Goal: Task Accomplishment & Management: Use online tool/utility

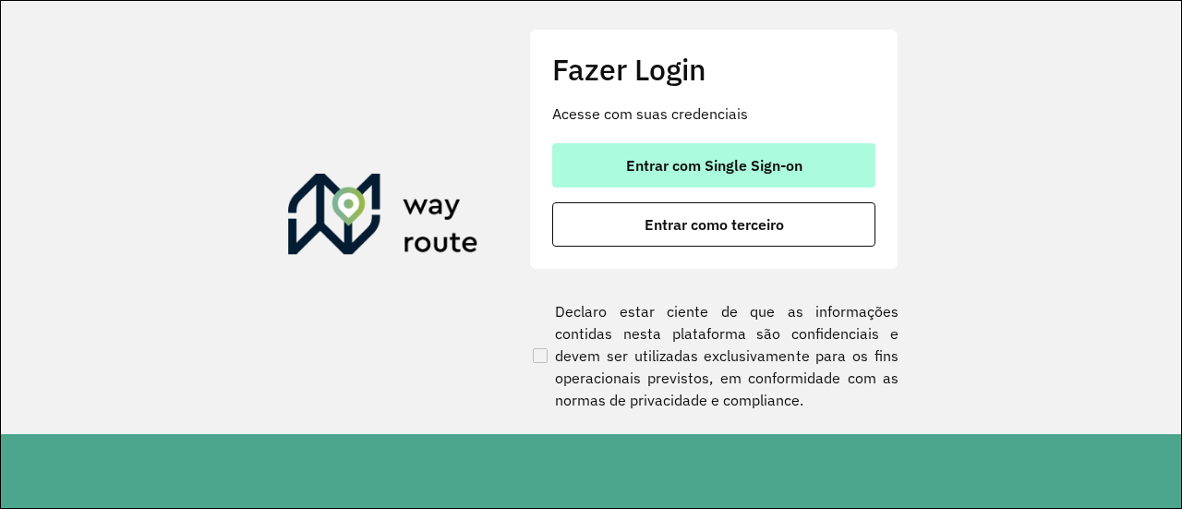
click at [761, 158] on span "Entrar com Single Sign-on" at bounding box center [714, 165] width 176 height 15
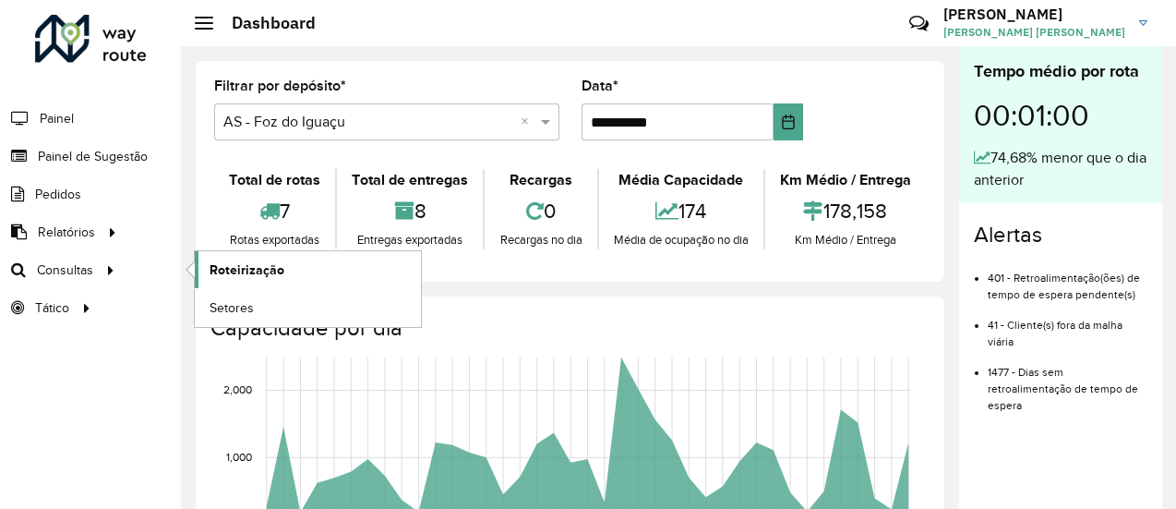
click at [226, 269] on span "Roteirização" at bounding box center [247, 269] width 75 height 19
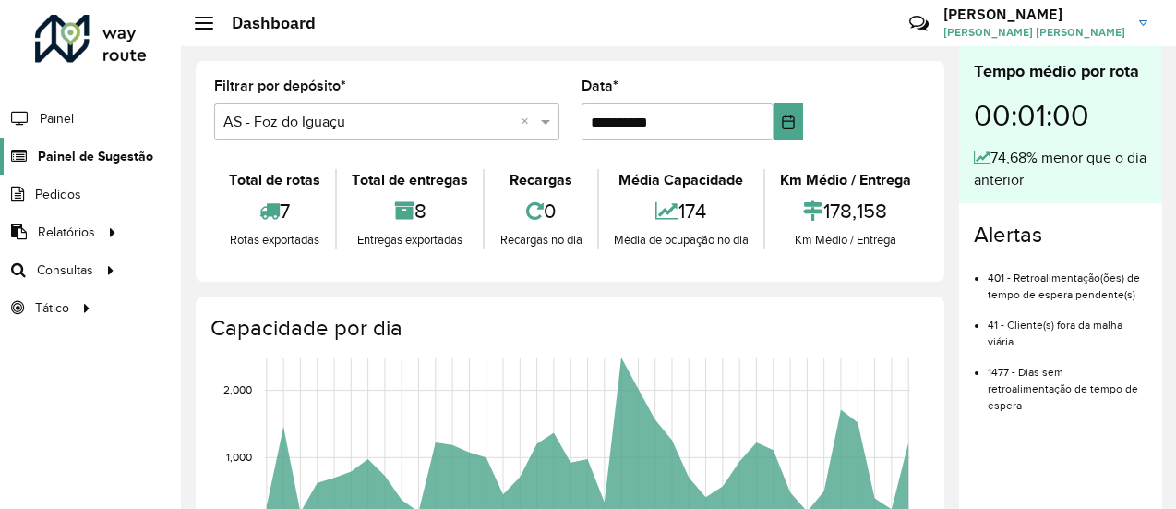
click at [123, 147] on span "Painel de Sugestão" at bounding box center [95, 156] width 115 height 19
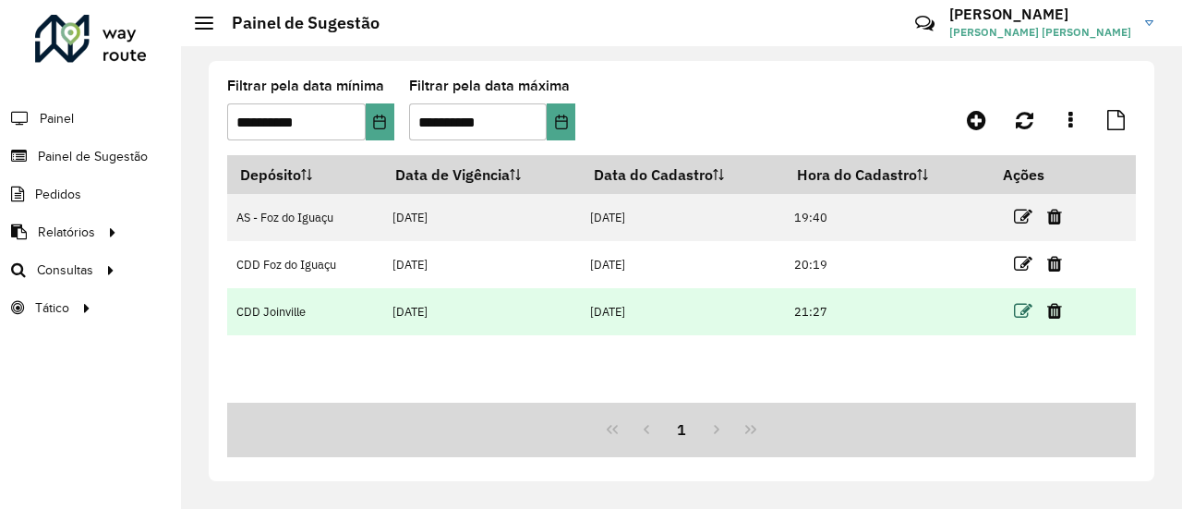
click at [1016, 313] on icon at bounding box center [1023, 311] width 18 height 18
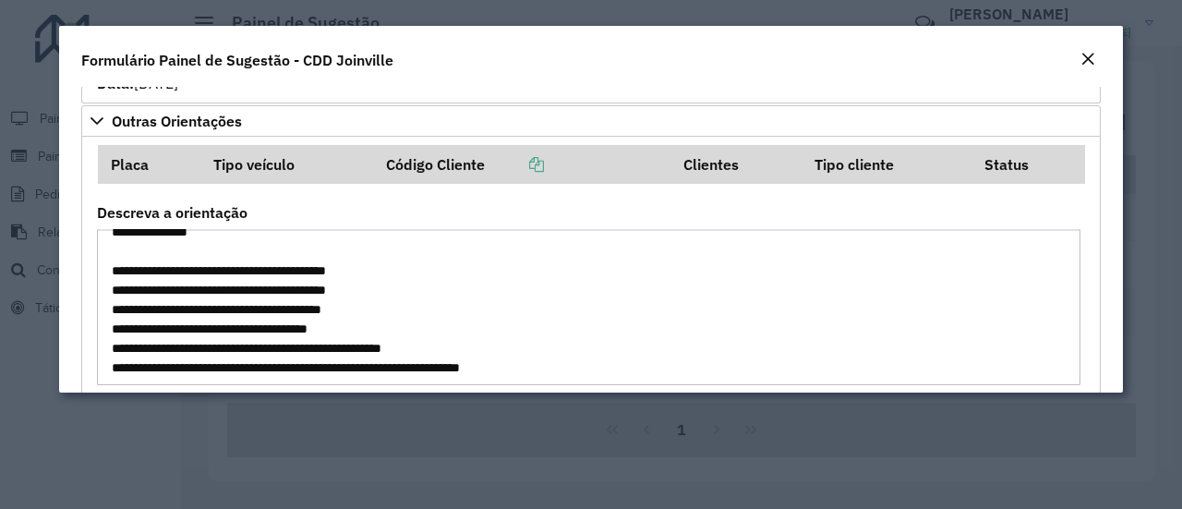
scroll to position [290, 0]
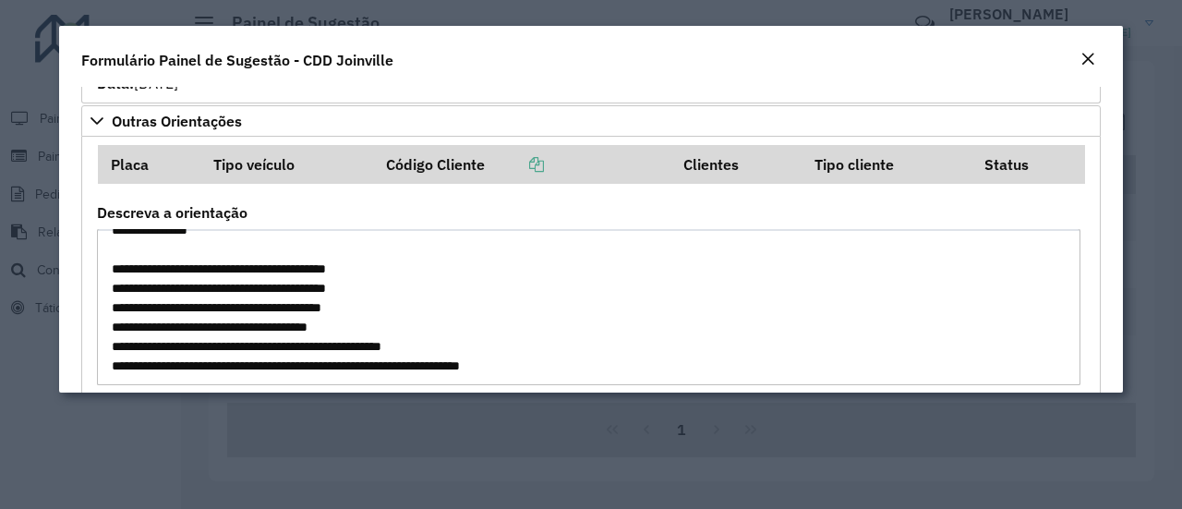
click at [1080, 58] on em "Close" at bounding box center [1087, 59] width 15 height 15
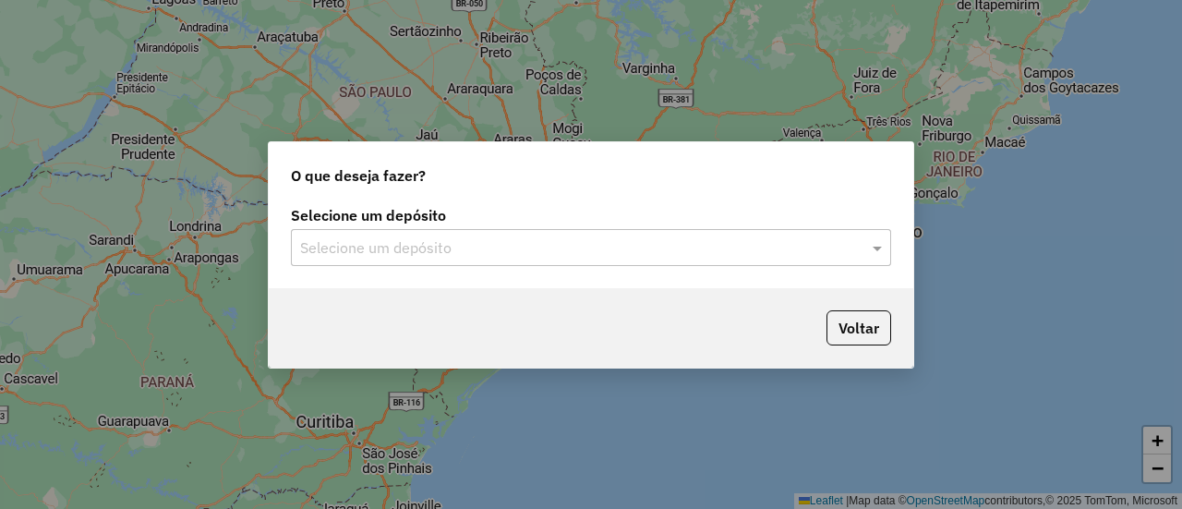
click at [626, 254] on input "text" at bounding box center [572, 248] width 545 height 22
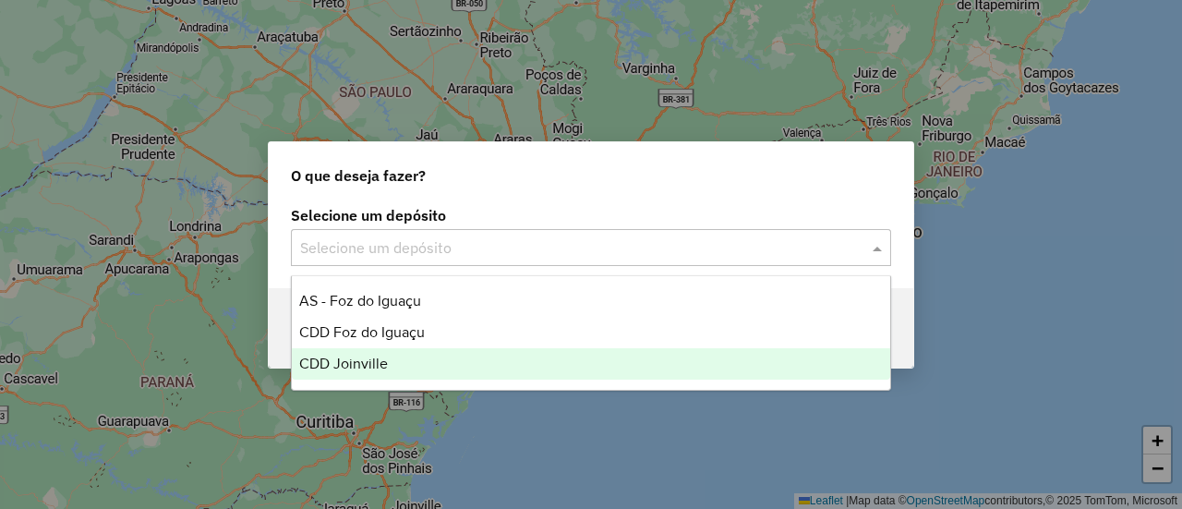
click at [577, 352] on div "CDD Joinville" at bounding box center [590, 363] width 597 height 31
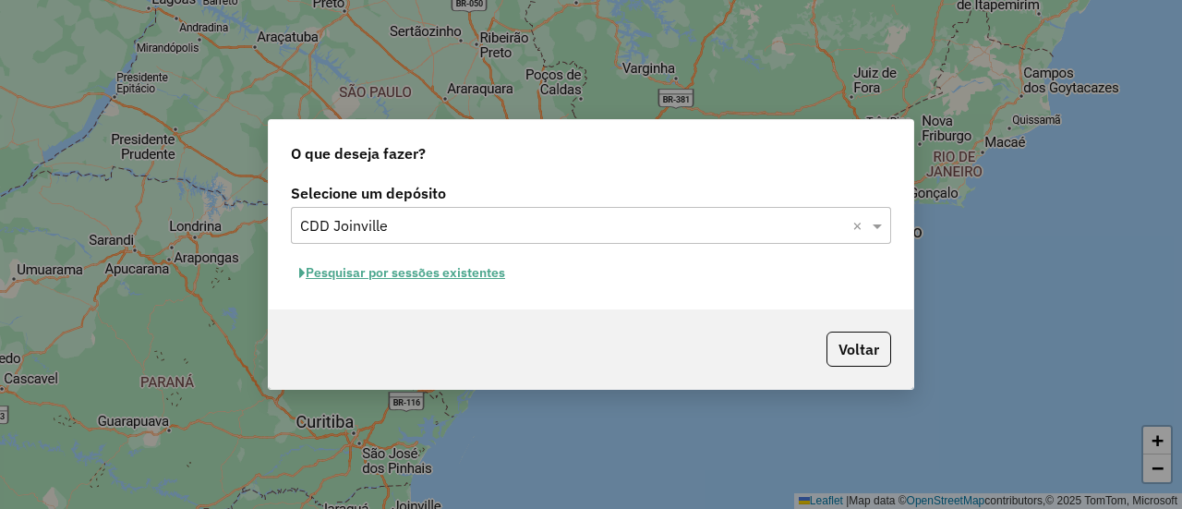
click at [468, 270] on button "Pesquisar por sessões existentes" at bounding box center [402, 272] width 222 height 29
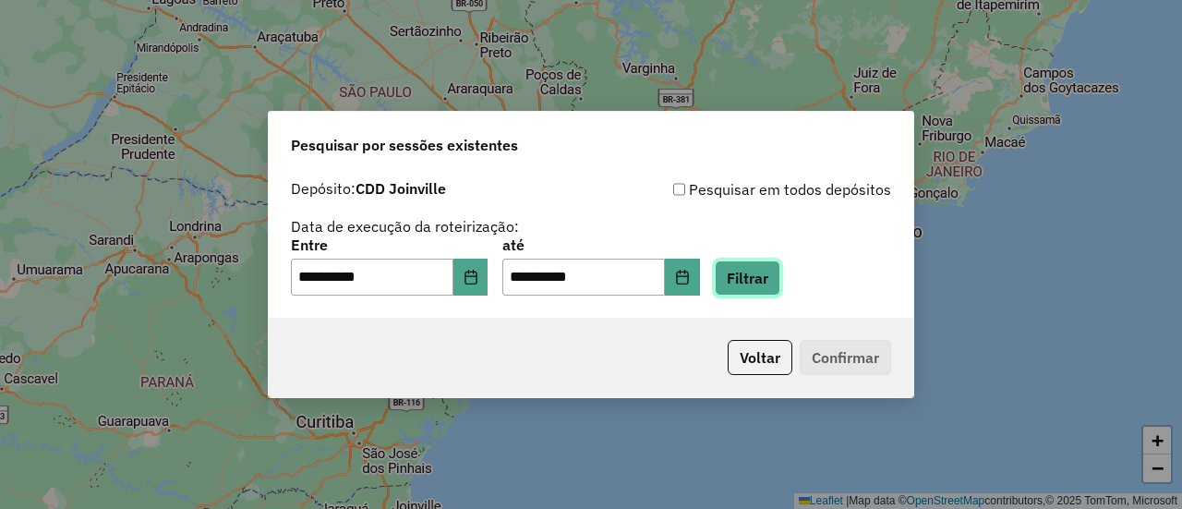
click at [780, 267] on button "Filtrar" at bounding box center [748, 277] width 66 height 35
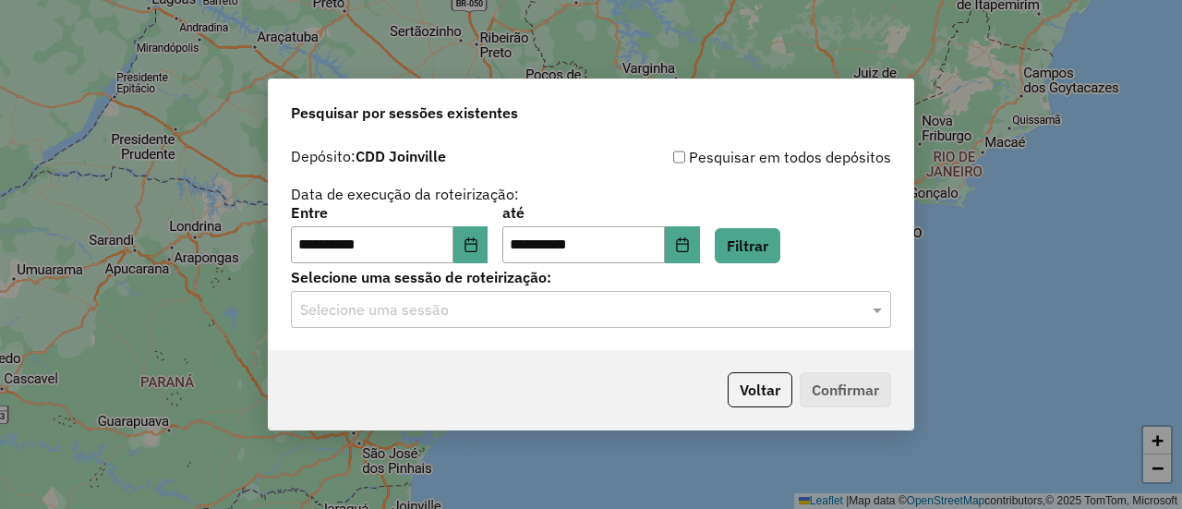
click at [805, 320] on div "Selecione uma sessão" at bounding box center [591, 309] width 600 height 37
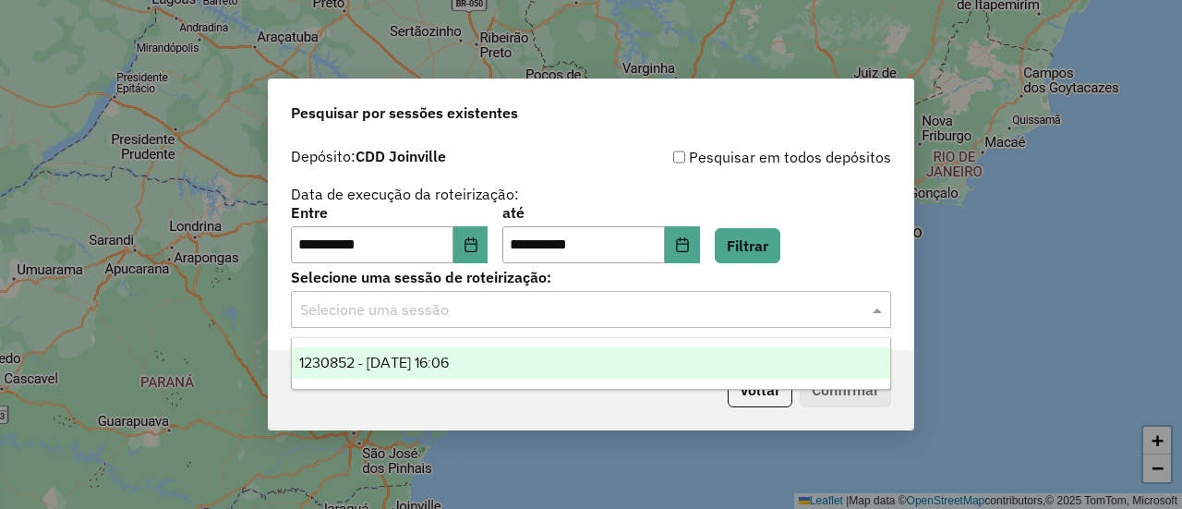
click at [836, 242] on div "**********" at bounding box center [591, 234] width 600 height 57
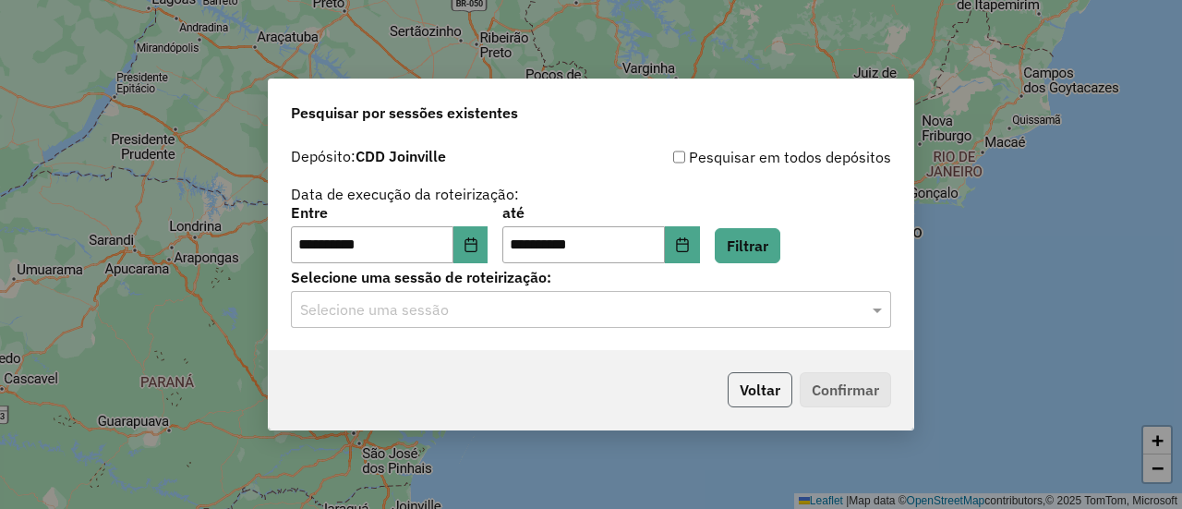
click at [776, 389] on button "Voltar" at bounding box center [759, 389] width 65 height 35
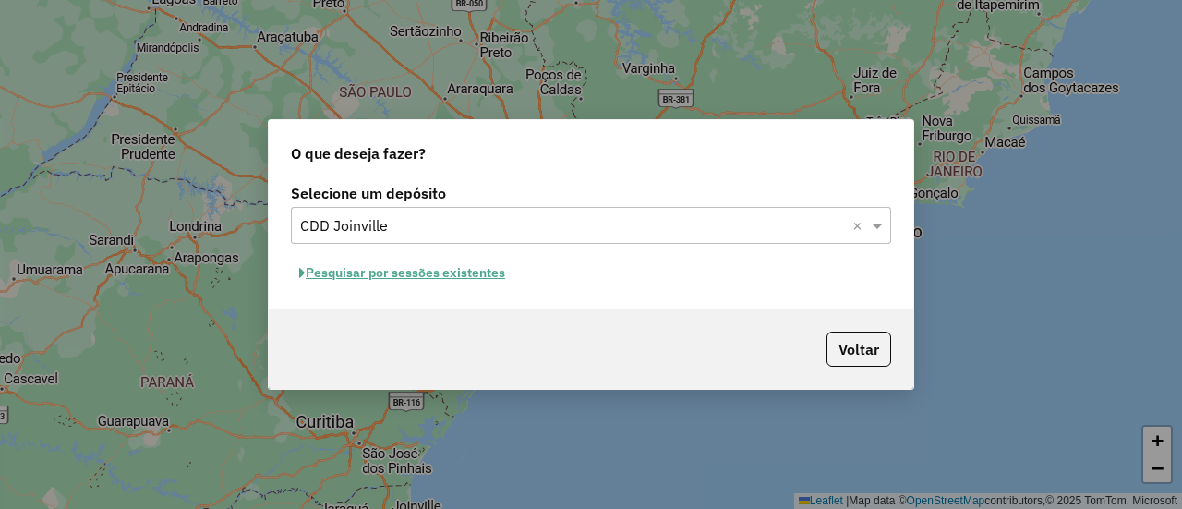
click at [474, 271] on button "Pesquisar por sessões existentes" at bounding box center [402, 272] width 222 height 29
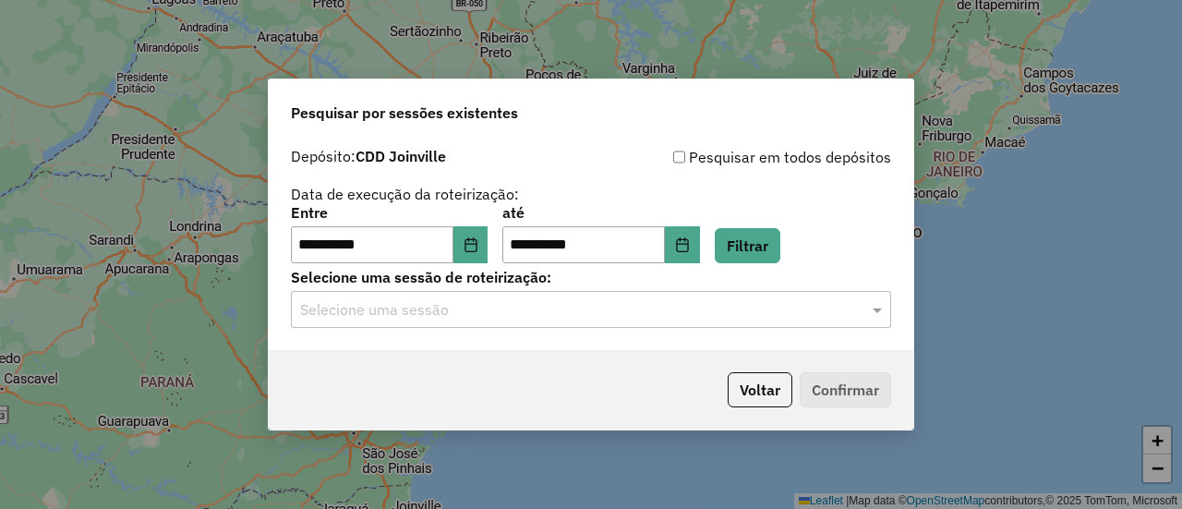
click at [524, 309] on input "text" at bounding box center [572, 310] width 545 height 22
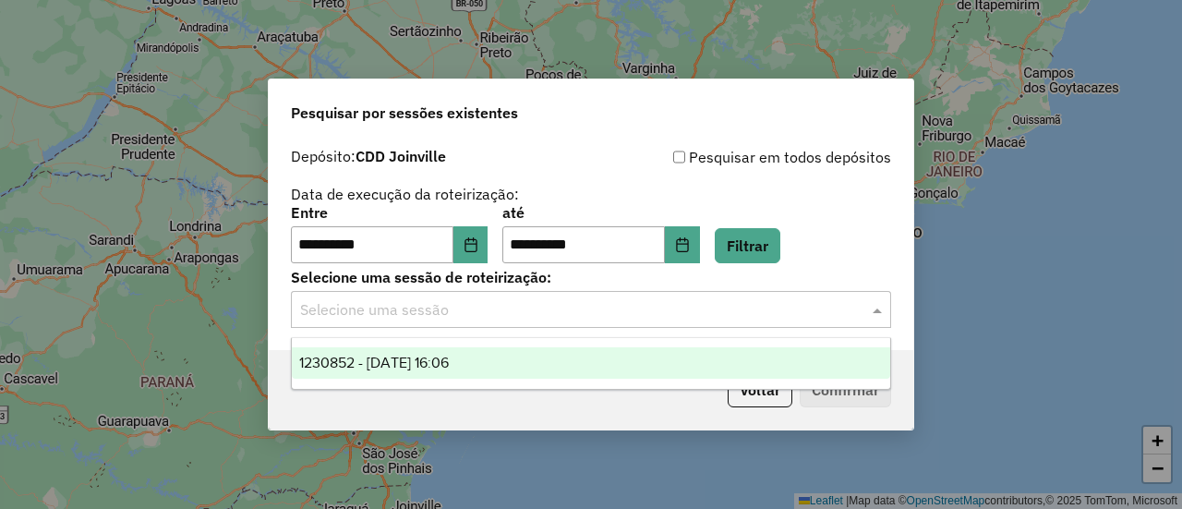
click at [510, 362] on div "1230852 - 18/08/2025 16:06" at bounding box center [590, 362] width 597 height 31
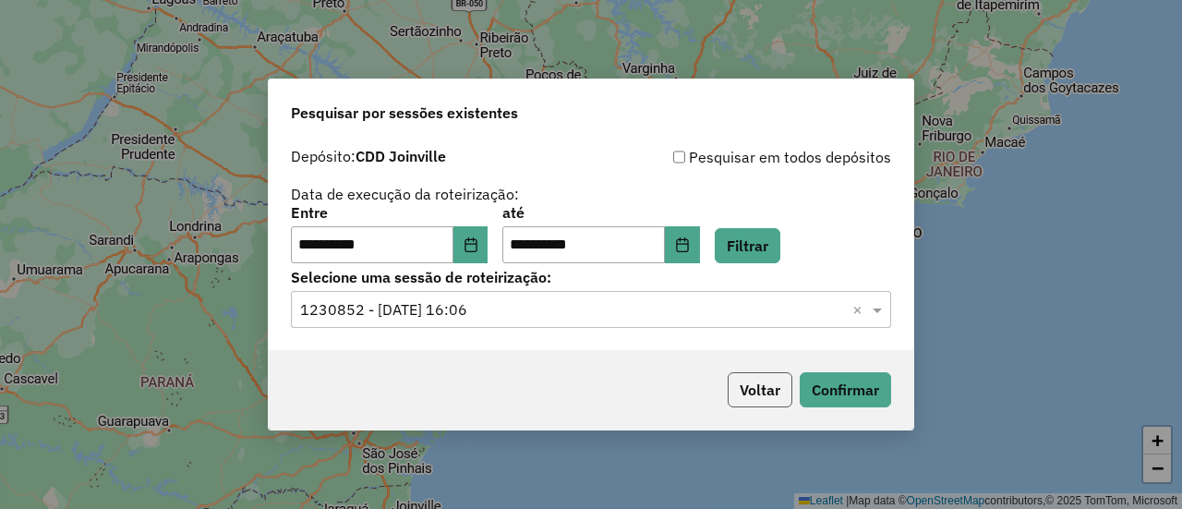
click at [742, 388] on button "Voltar" at bounding box center [759, 389] width 65 height 35
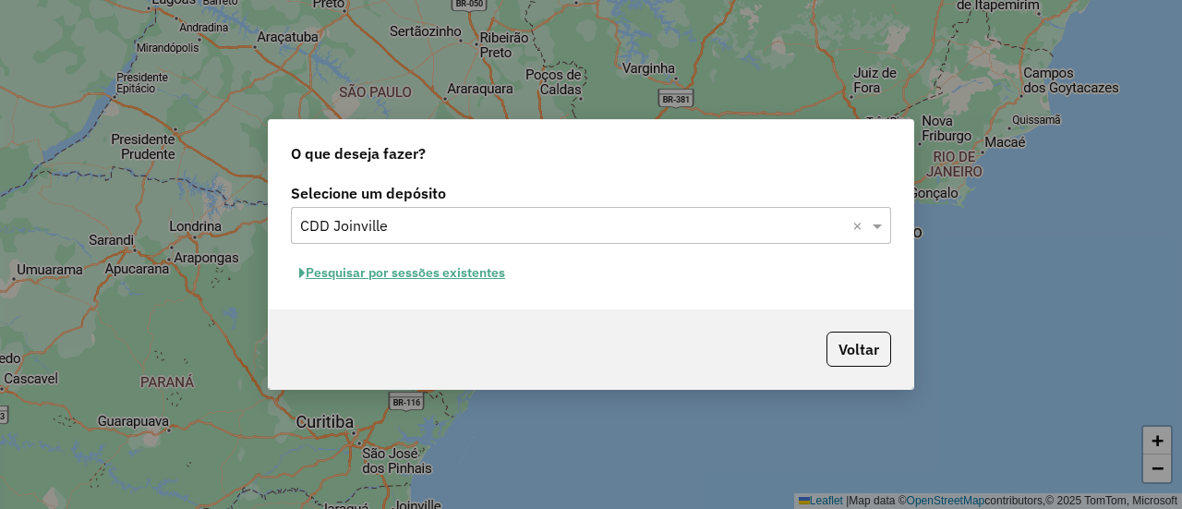
click at [474, 267] on button "Pesquisar por sessões existentes" at bounding box center [402, 272] width 222 height 29
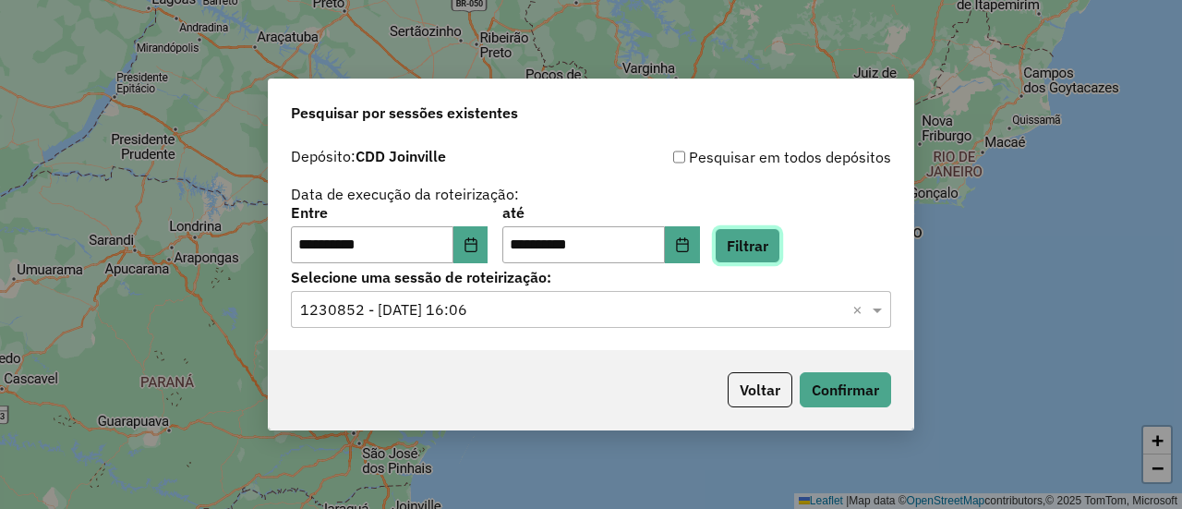
click at [780, 256] on button "Filtrar" at bounding box center [748, 245] width 66 height 35
click at [803, 307] on input "text" at bounding box center [572, 310] width 545 height 22
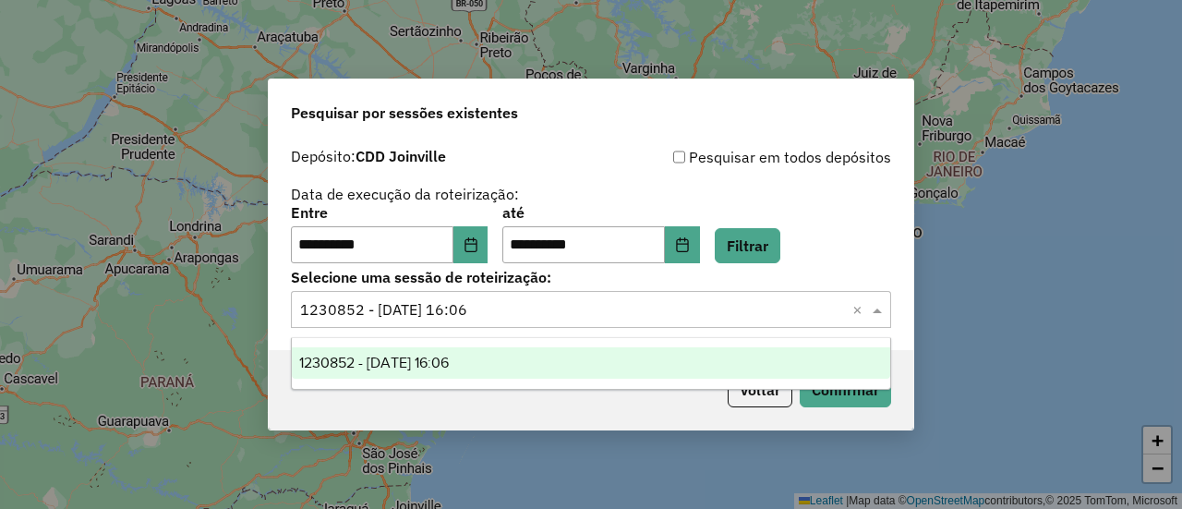
click at [688, 360] on div "1230852 - 18/08/2025 16:06" at bounding box center [590, 362] width 597 height 31
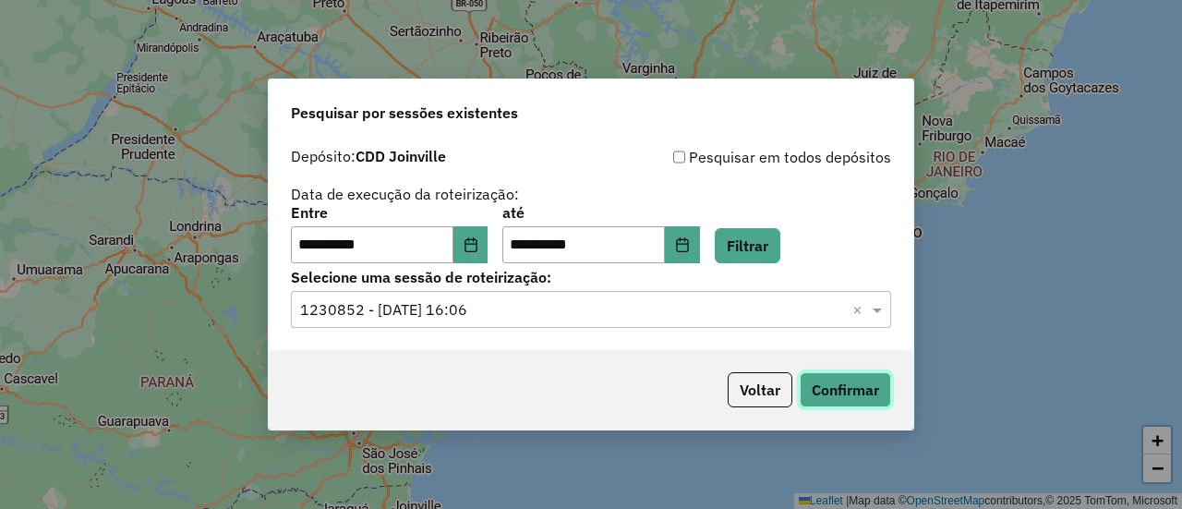
click at [847, 385] on button "Confirmar" at bounding box center [844, 389] width 91 height 35
click at [474, 249] on icon "Choose Date" at bounding box center [470, 244] width 15 height 15
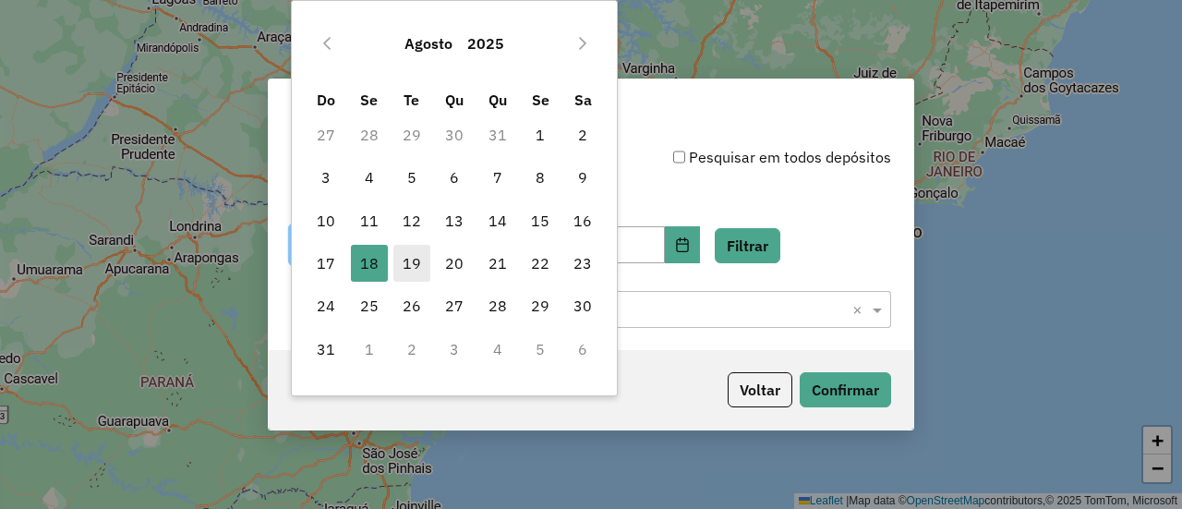
click at [412, 260] on span "19" at bounding box center [411, 263] width 37 height 37
type input "**********"
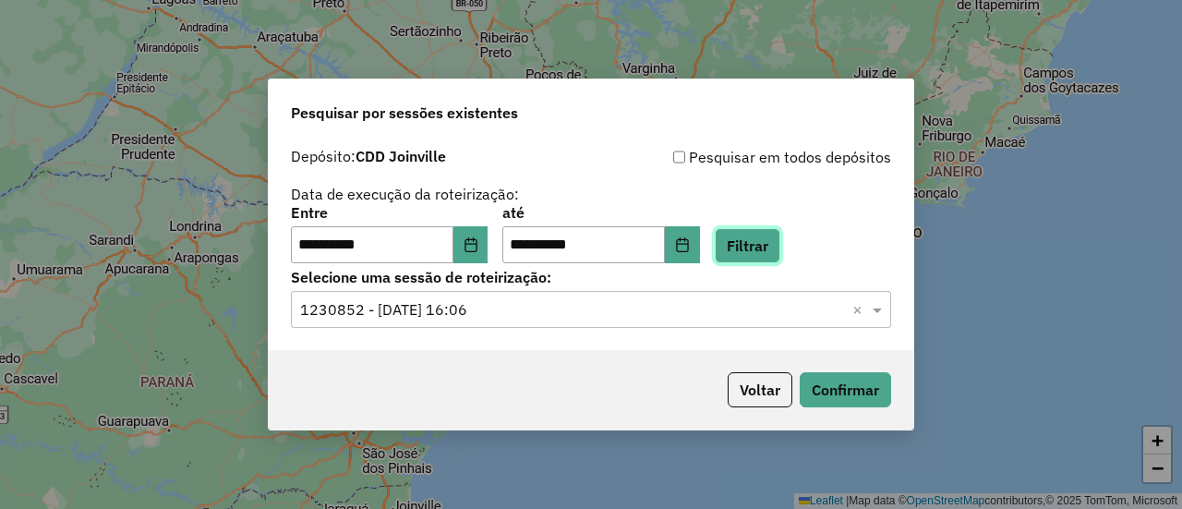
click at [772, 254] on button "Filtrar" at bounding box center [748, 245] width 66 height 35
click at [827, 316] on input "text" at bounding box center [572, 310] width 545 height 22
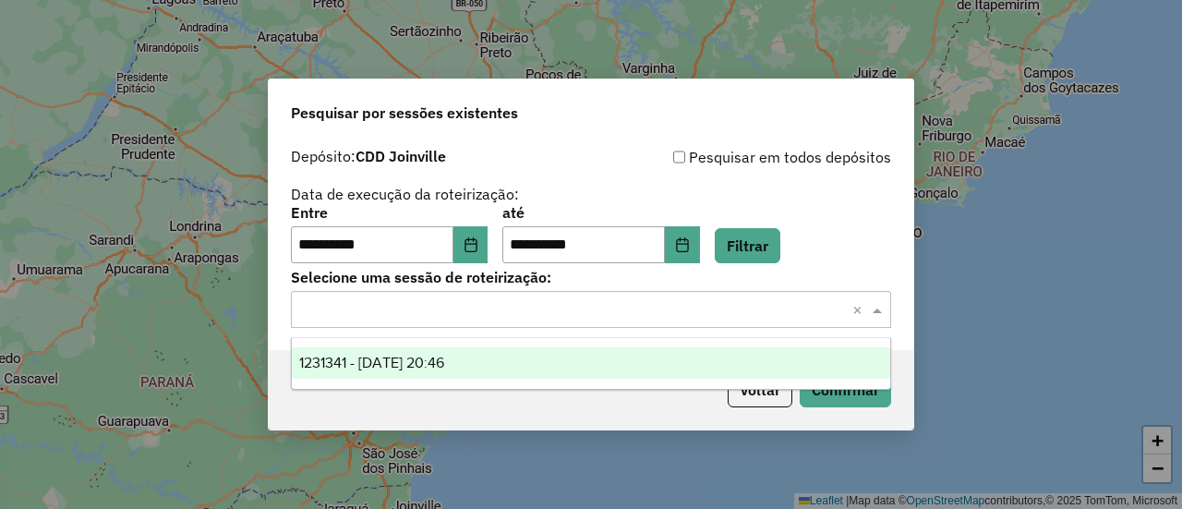
click at [654, 358] on div "1231341 - 19/08/2025 20:46" at bounding box center [590, 362] width 597 height 31
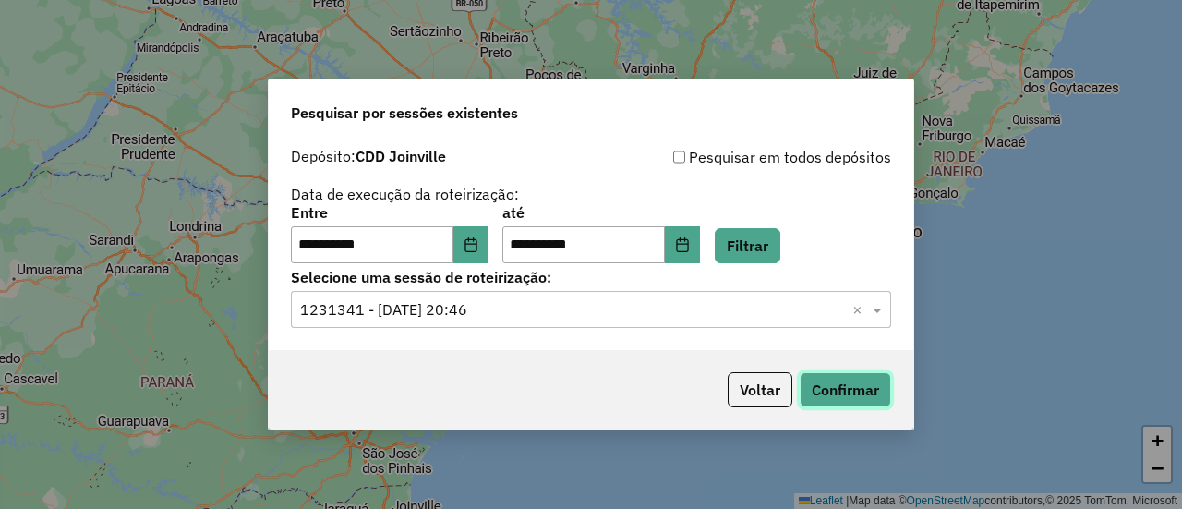
click at [855, 383] on button "Confirmar" at bounding box center [844, 389] width 91 height 35
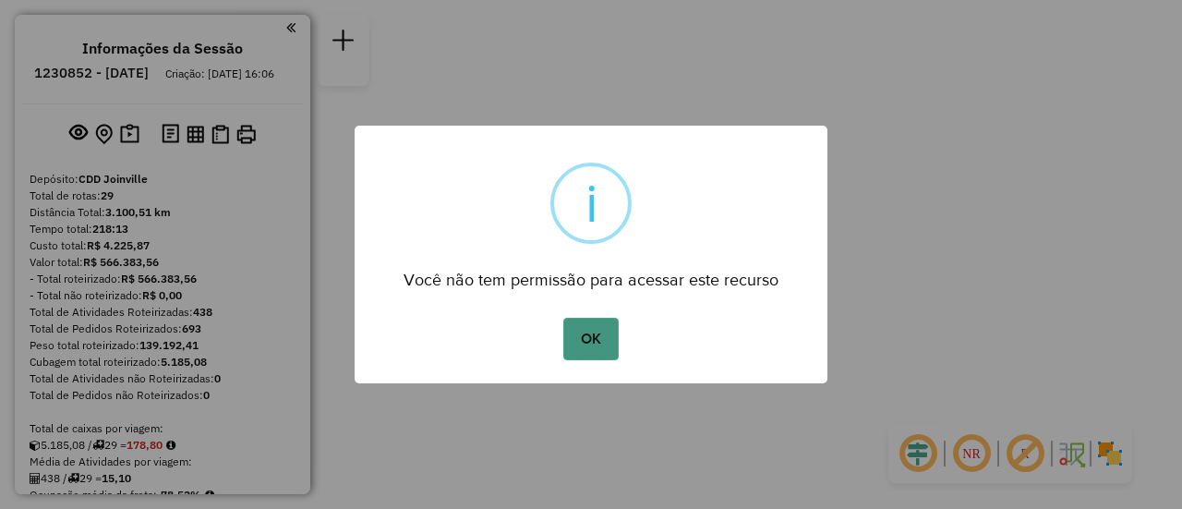
click at [605, 334] on button "OK" at bounding box center [590, 339] width 54 height 42
click at [594, 344] on button "OK" at bounding box center [590, 339] width 54 height 42
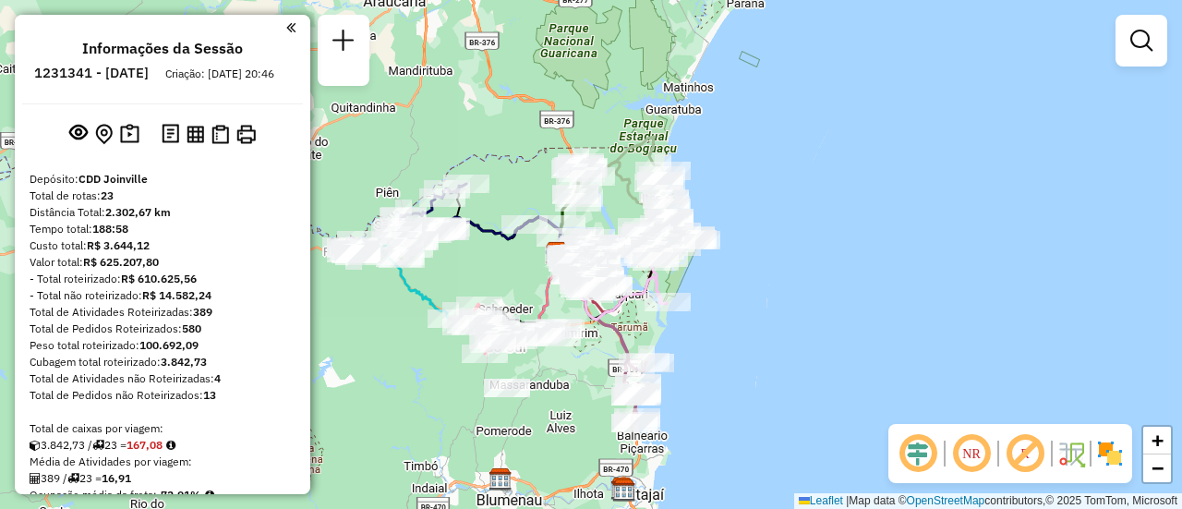
click at [1108, 465] on img at bounding box center [1110, 453] width 30 height 30
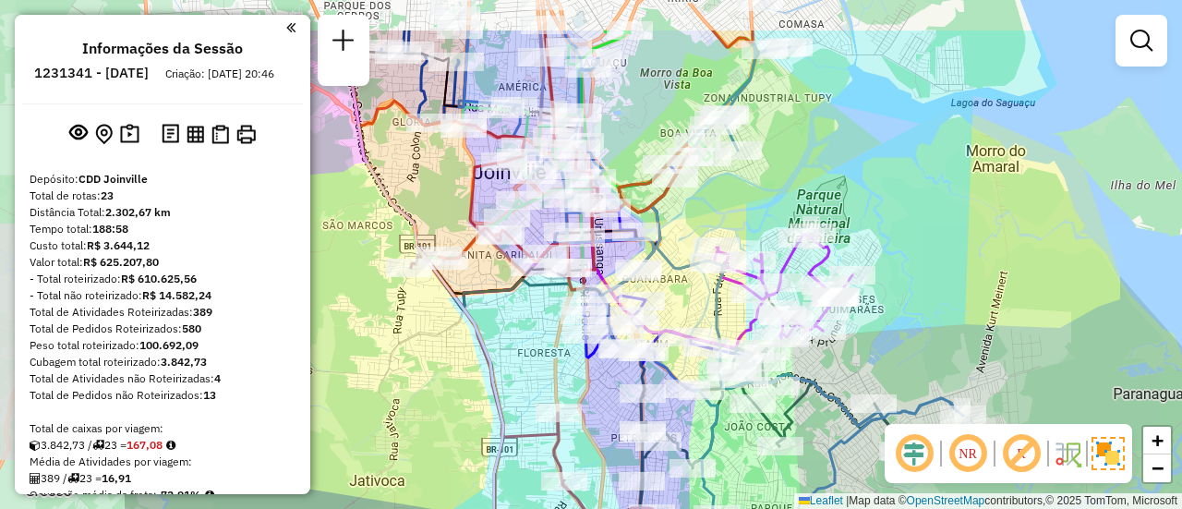
drag, startPoint x: 682, startPoint y: 147, endPoint x: 920, endPoint y: 228, distance: 251.6
click at [920, 228] on div "Janela de atendimento Grade de atendimento Capacidade Transportadoras Veículos …" at bounding box center [591, 254] width 1182 height 509
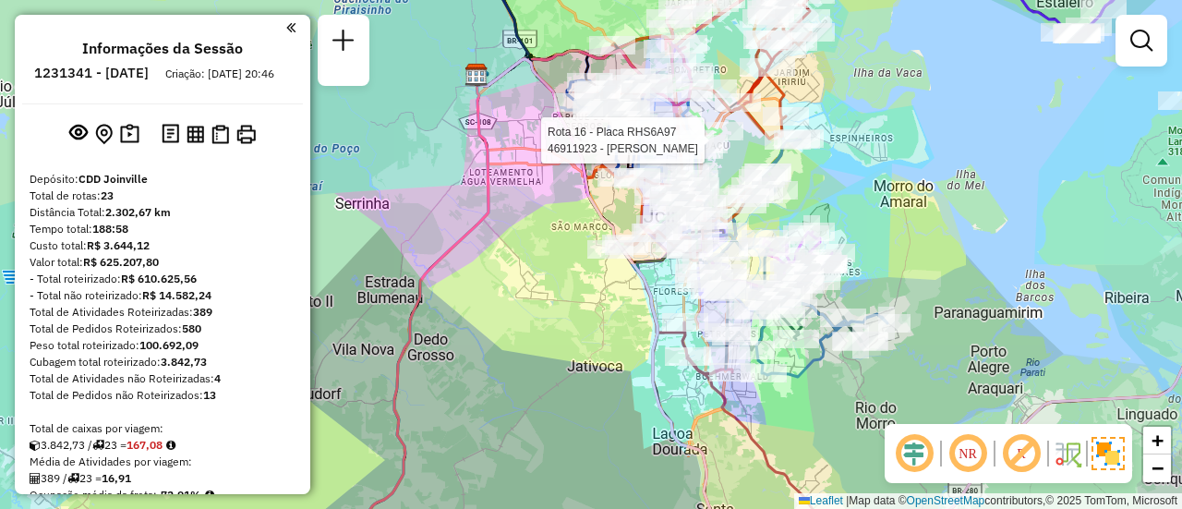
select select "**********"
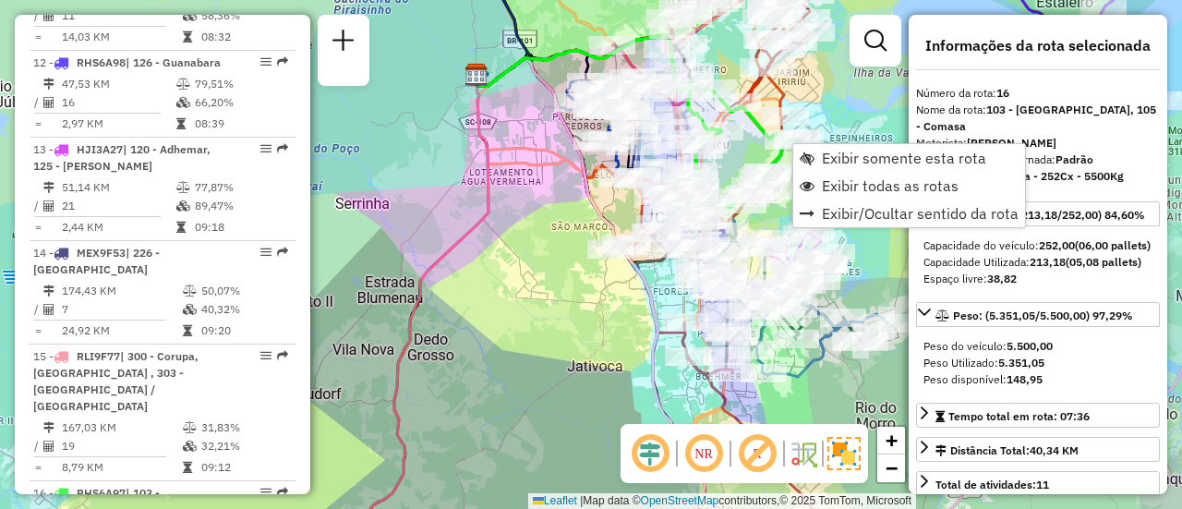
scroll to position [2296, 0]
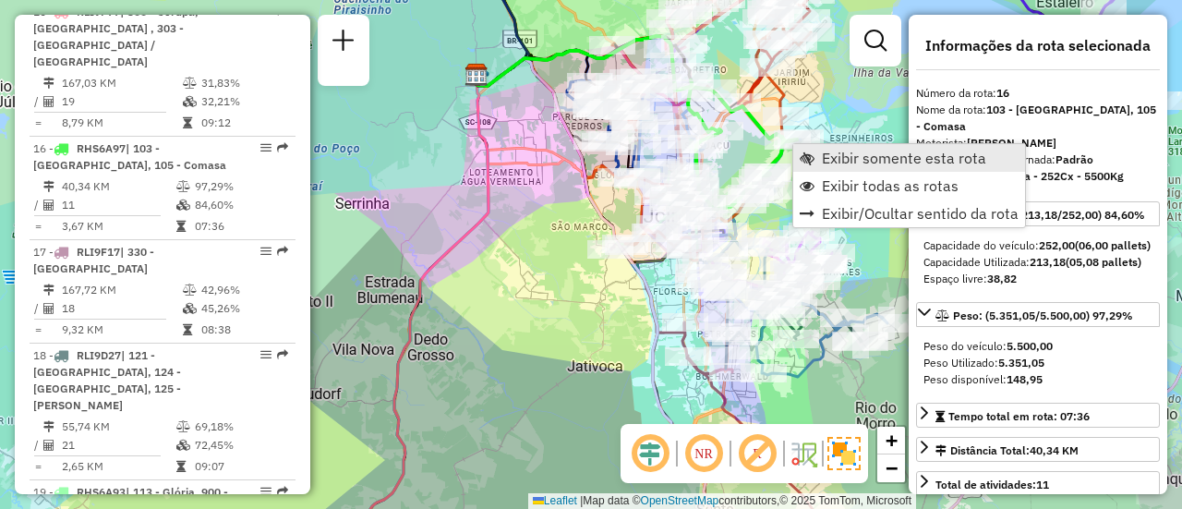
click at [814, 149] on link "Exibir somente esta rota" at bounding box center [909, 158] width 232 height 28
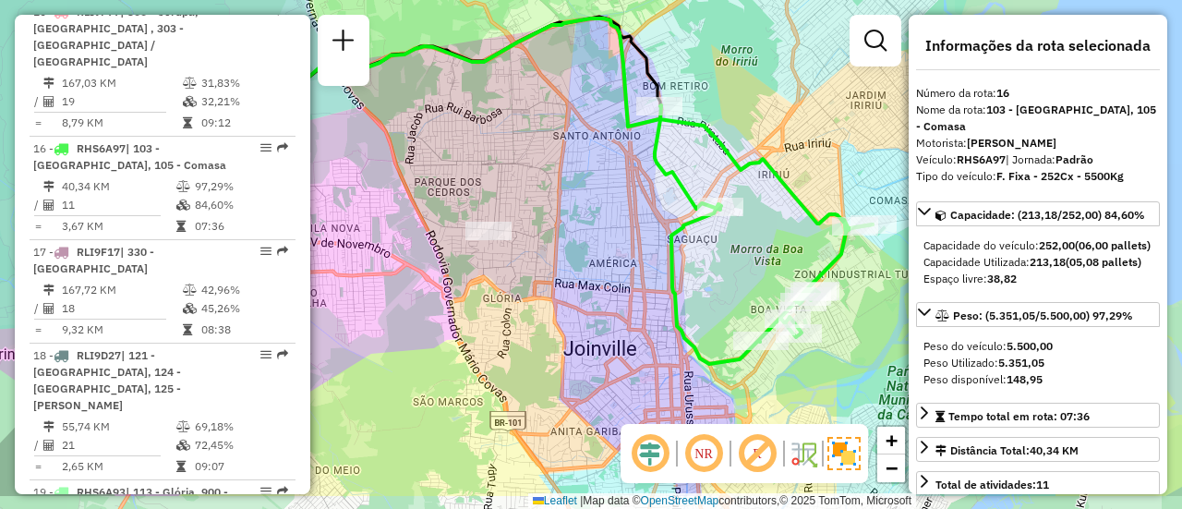
drag, startPoint x: 821, startPoint y: 162, endPoint x: 777, endPoint y: 90, distance: 84.1
click at [777, 90] on div "Janela de atendimento Grade de atendimento Capacidade Transportadoras Veículos …" at bounding box center [591, 254] width 1182 height 509
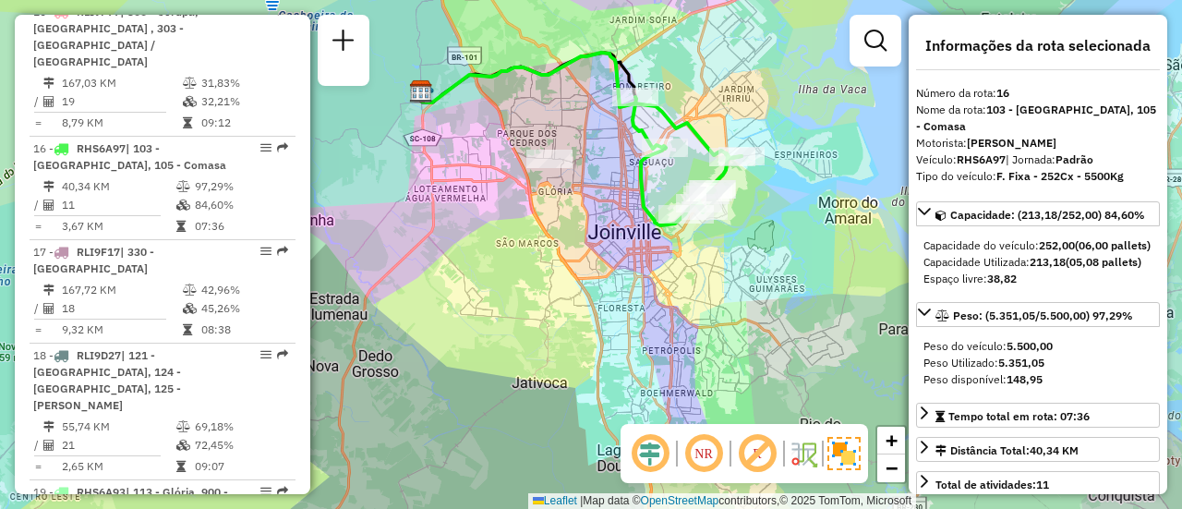
drag, startPoint x: 609, startPoint y: 275, endPoint x: 533, endPoint y: 268, distance: 77.0
click at [533, 268] on div "Janela de atendimento Grade de atendimento Capacidade Transportadoras Veículos …" at bounding box center [591, 254] width 1182 height 509
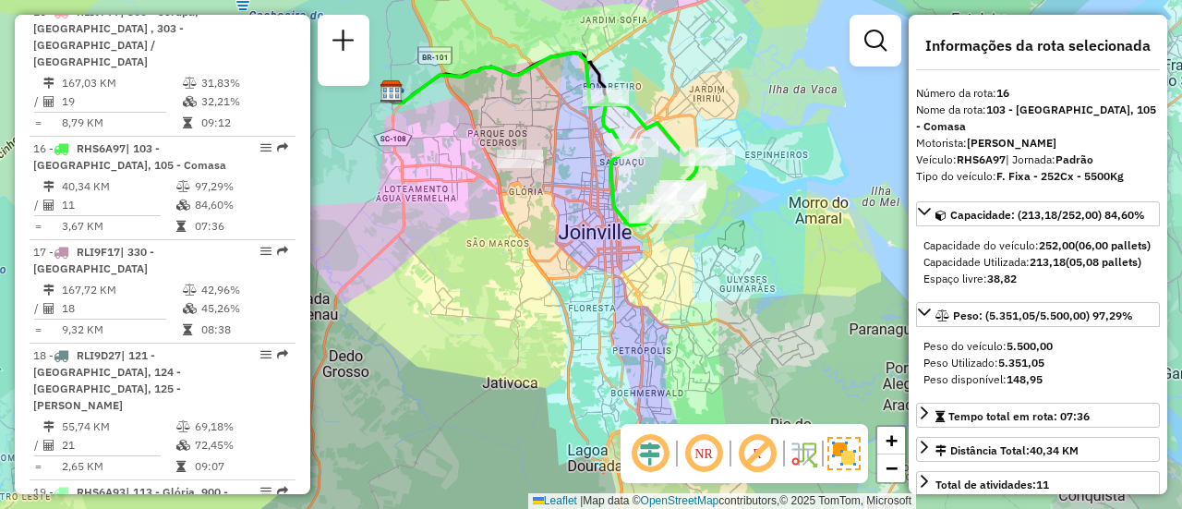
drag, startPoint x: 660, startPoint y: 306, endPoint x: 576, endPoint y: 282, distance: 87.1
click at [576, 282] on div "Janela de atendimento Grade de atendimento Capacidade Transportadoras Veículos …" at bounding box center [591, 254] width 1182 height 509
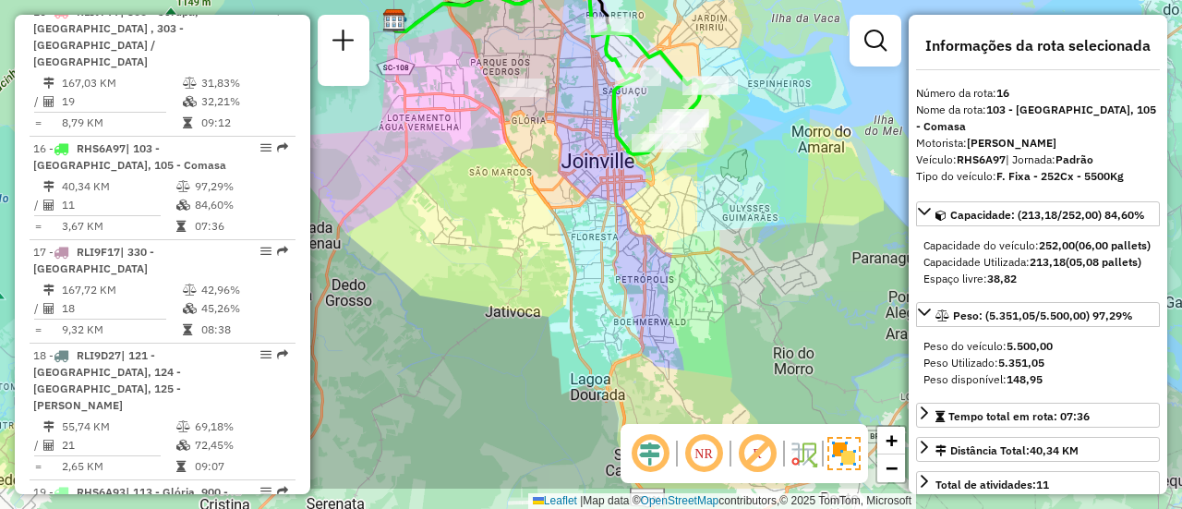
drag, startPoint x: 607, startPoint y: 340, endPoint x: 611, endPoint y: 269, distance: 71.2
click at [611, 269] on div "Janela de atendimento Grade de atendimento Capacidade Transportadoras Veículos …" at bounding box center [591, 254] width 1182 height 509
